Goal: Find specific page/section: Find specific page/section

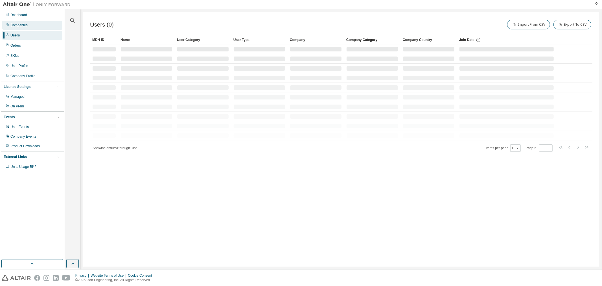
click at [24, 25] on div "Companies" at bounding box center [18, 25] width 17 height 5
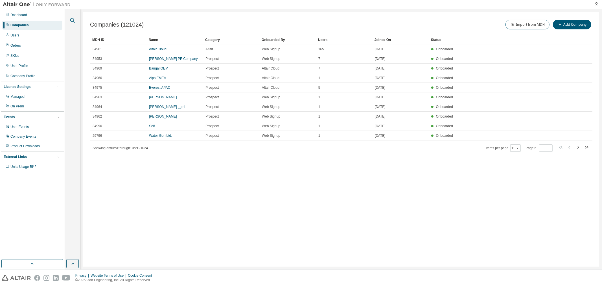
click at [72, 20] on icon "button" at bounding box center [72, 20] width 7 height 7
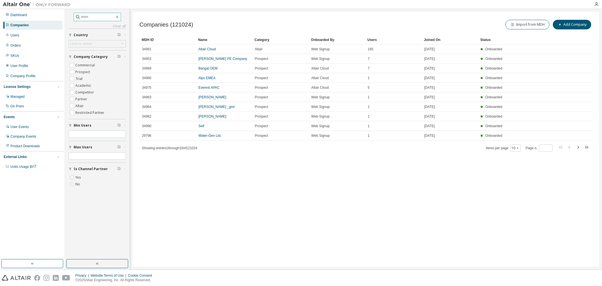
click at [85, 17] on input "text" at bounding box center [98, 17] width 34 height 6
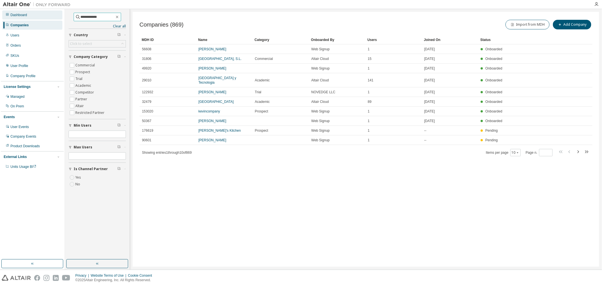
drag, startPoint x: 66, startPoint y: 14, endPoint x: 40, endPoint y: 14, distance: 26.0
click at [40, 14] on div "**********" at bounding box center [301, 139] width 602 height 260
paste input "*******"
type input "**********"
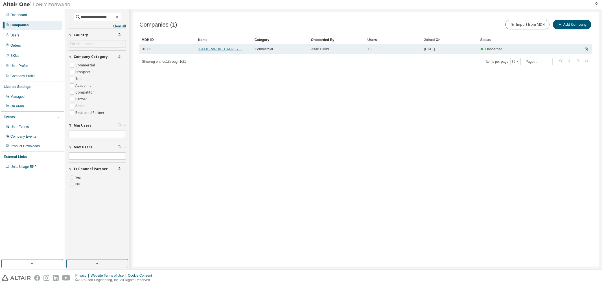
click at [230, 49] on link "ARQUIMEA RESEARCH CENTER, S.L." at bounding box center [219, 49] width 43 height 4
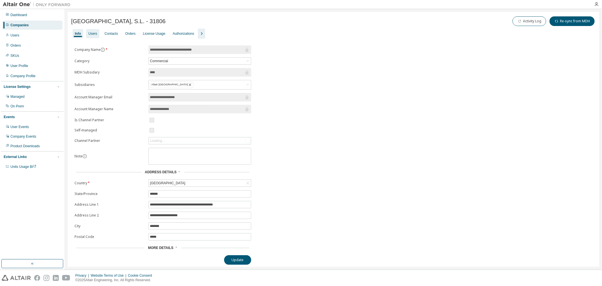
click at [97, 36] on div "Users" at bounding box center [92, 33] width 13 height 9
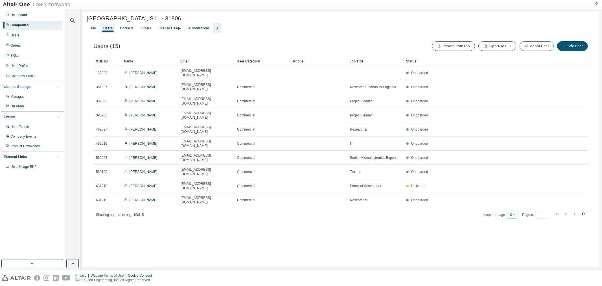
click at [514, 213] on icon "button" at bounding box center [513, 214] width 3 height 3
click at [518, 202] on div "100" at bounding box center [530, 205] width 45 height 7
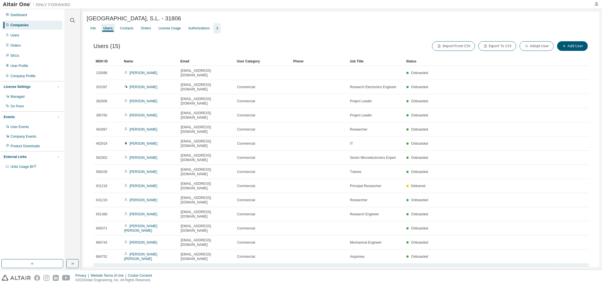
click at [137, 268] on link "Kevin Nogacz" at bounding box center [144, 270] width 28 height 4
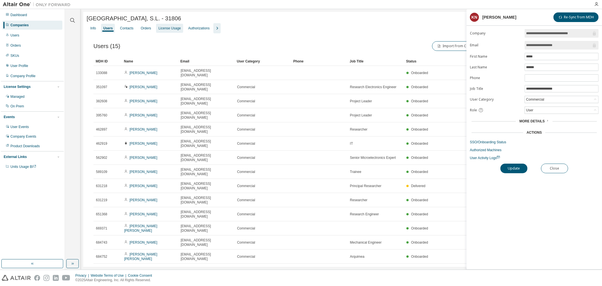
click at [176, 30] on div "License Usage" at bounding box center [169, 28] width 22 height 5
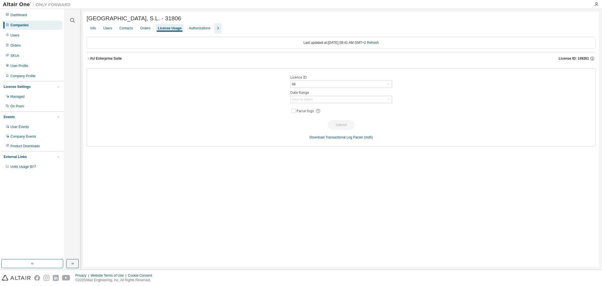
click at [88, 58] on icon "button" at bounding box center [88, 58] width 3 height 3
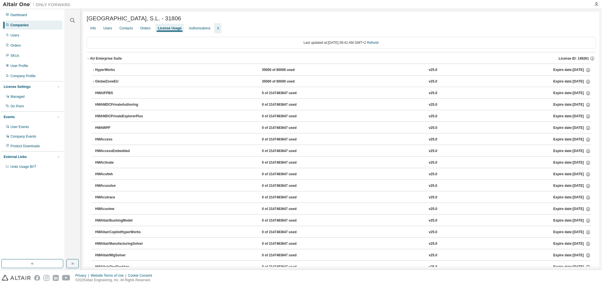
click at [93, 72] on icon "button" at bounding box center [93, 69] width 3 height 3
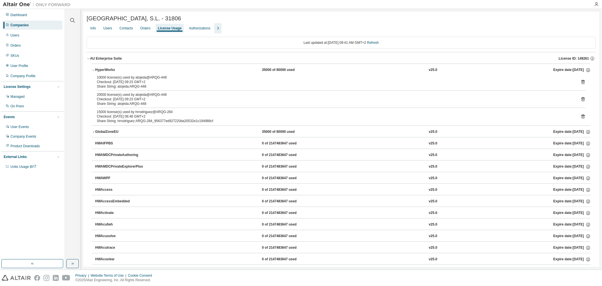
click at [93, 132] on icon "button" at bounding box center [93, 131] width 3 height 3
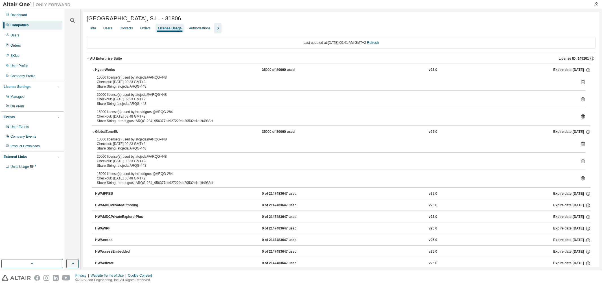
click at [93, 132] on icon "button" at bounding box center [93, 131] width 3 height 3
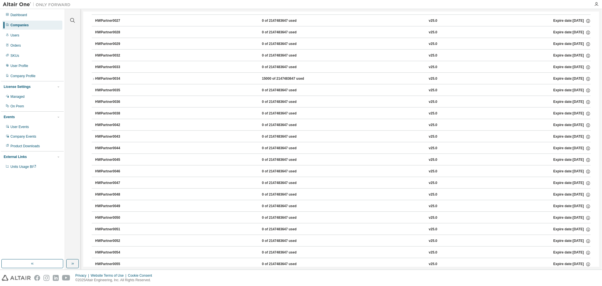
scroll to position [3010, 0]
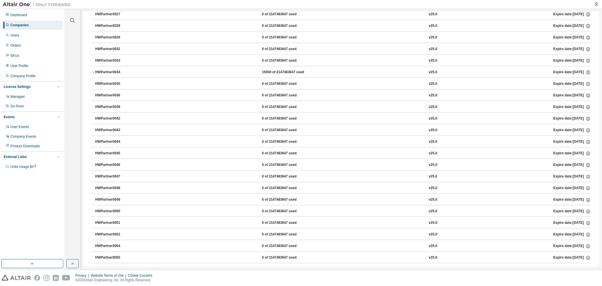
click at [93, 74] on icon "button" at bounding box center [93, 72] width 3 height 3
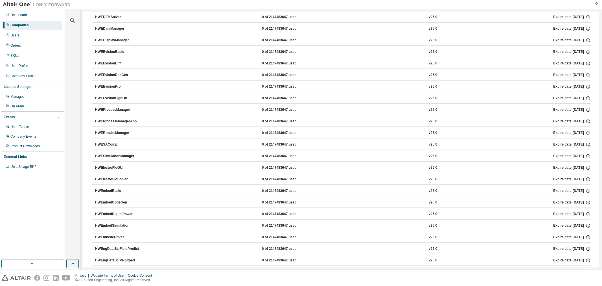
scroll to position [533, 0]
